Goal: Task Accomplishment & Management: Complete application form

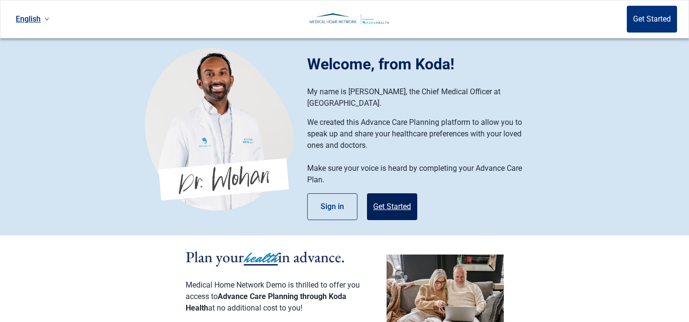
click at [400, 197] on button "Get Started" at bounding box center [392, 206] width 50 height 27
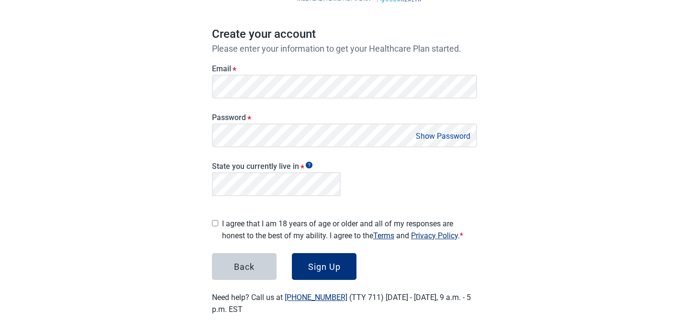
scroll to position [80, 0]
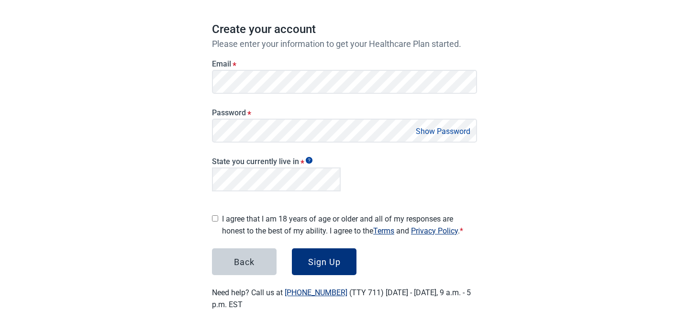
click at [215, 219] on div "Main content" at bounding box center [215, 217] width 6 height 16
click at [214, 215] on input "I agree that I am 18 years of age or older and all of my responses are honest t…" at bounding box center [215, 218] width 6 height 6
checkbox input "true"
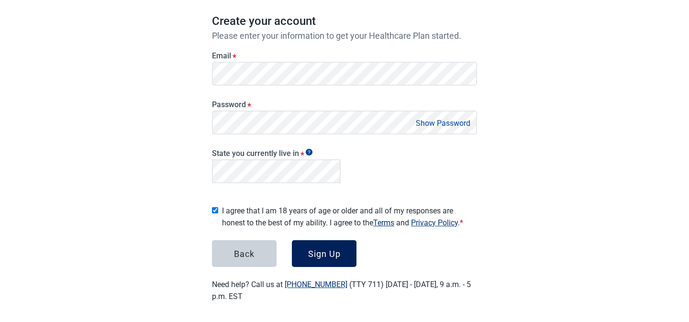
click at [342, 250] on button "Sign Up" at bounding box center [324, 253] width 65 height 27
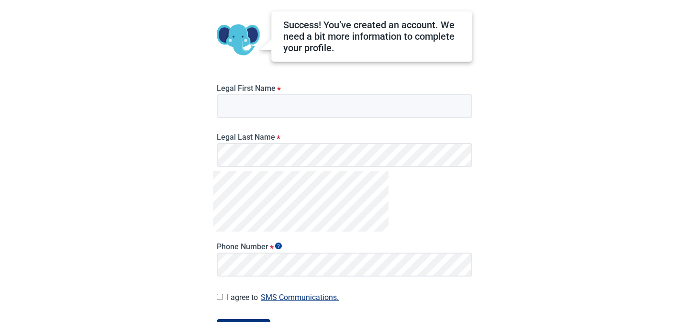
scroll to position [143, 0]
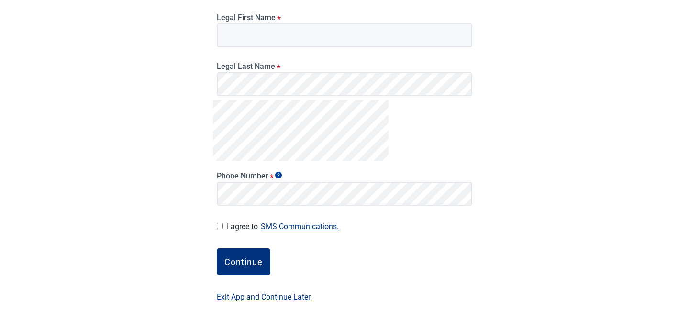
click at [319, 227] on button "SMS Communications." at bounding box center [300, 226] width 84 height 13
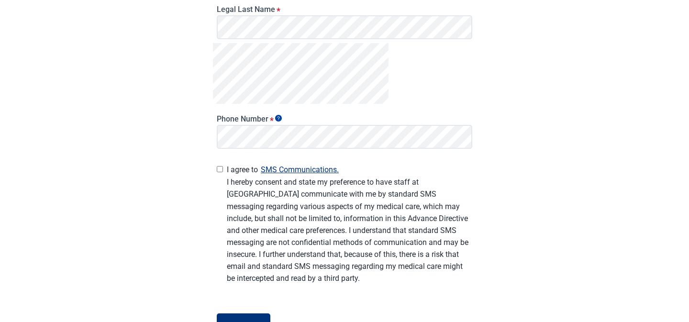
scroll to position [201, 0]
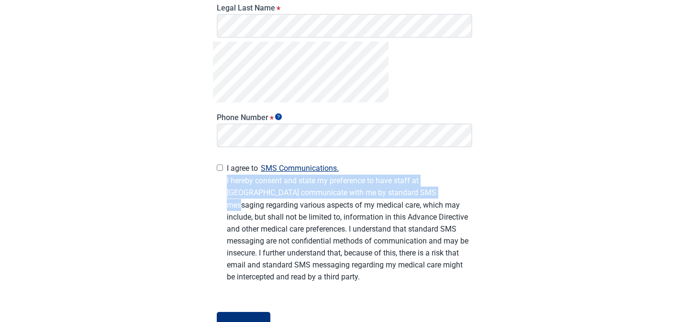
drag, startPoint x: 400, startPoint y: 195, endPoint x: 223, endPoint y: 182, distance: 177.4
click at [223, 182] on div "I agree to SMS Communications. I hereby consent and state my preference to have…" at bounding box center [344, 229] width 255 height 135
copy div "I hereby consent and state my preference to have staff at Koda Health communica…"
